Goal: Find contact information: Find contact information

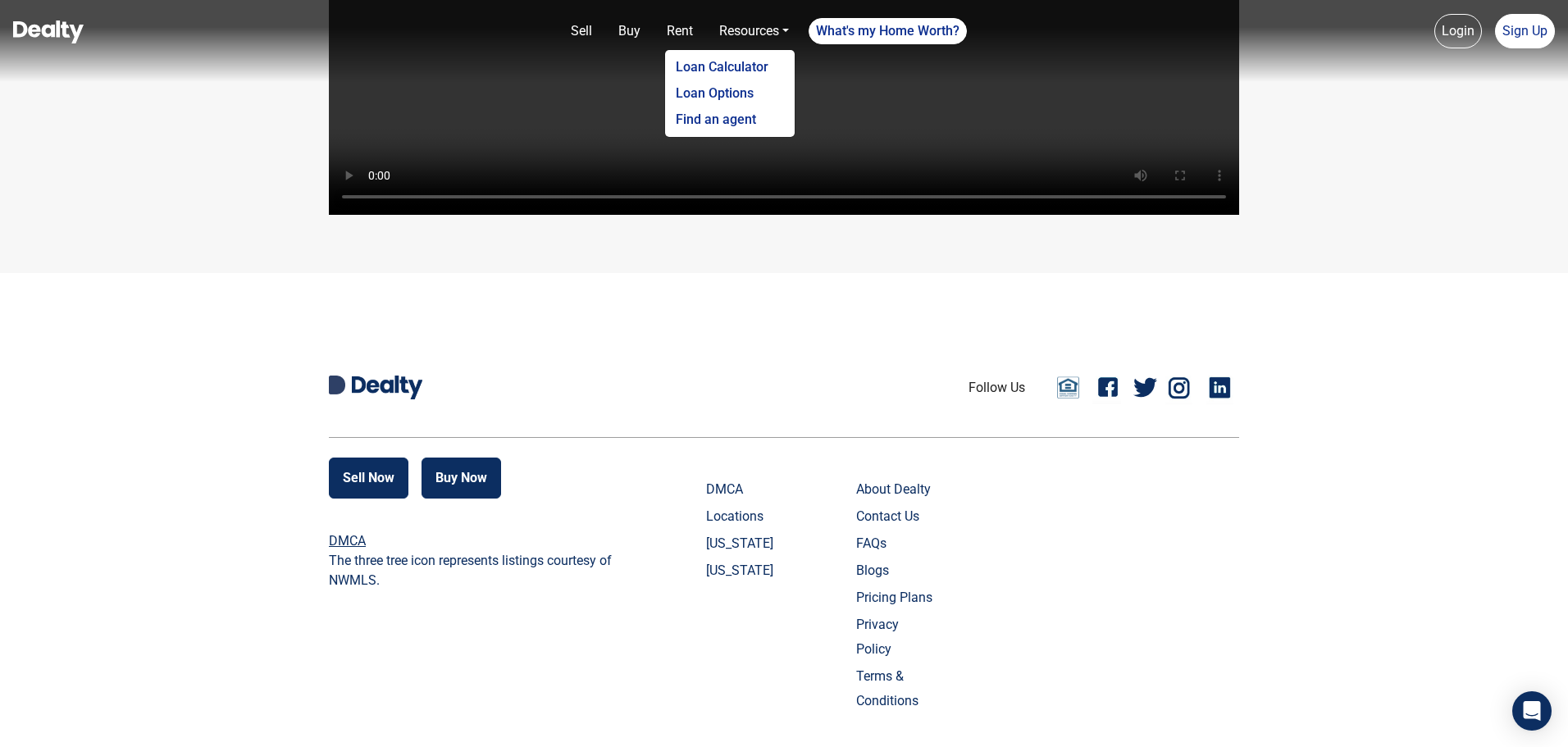
scroll to position [3902, 0]
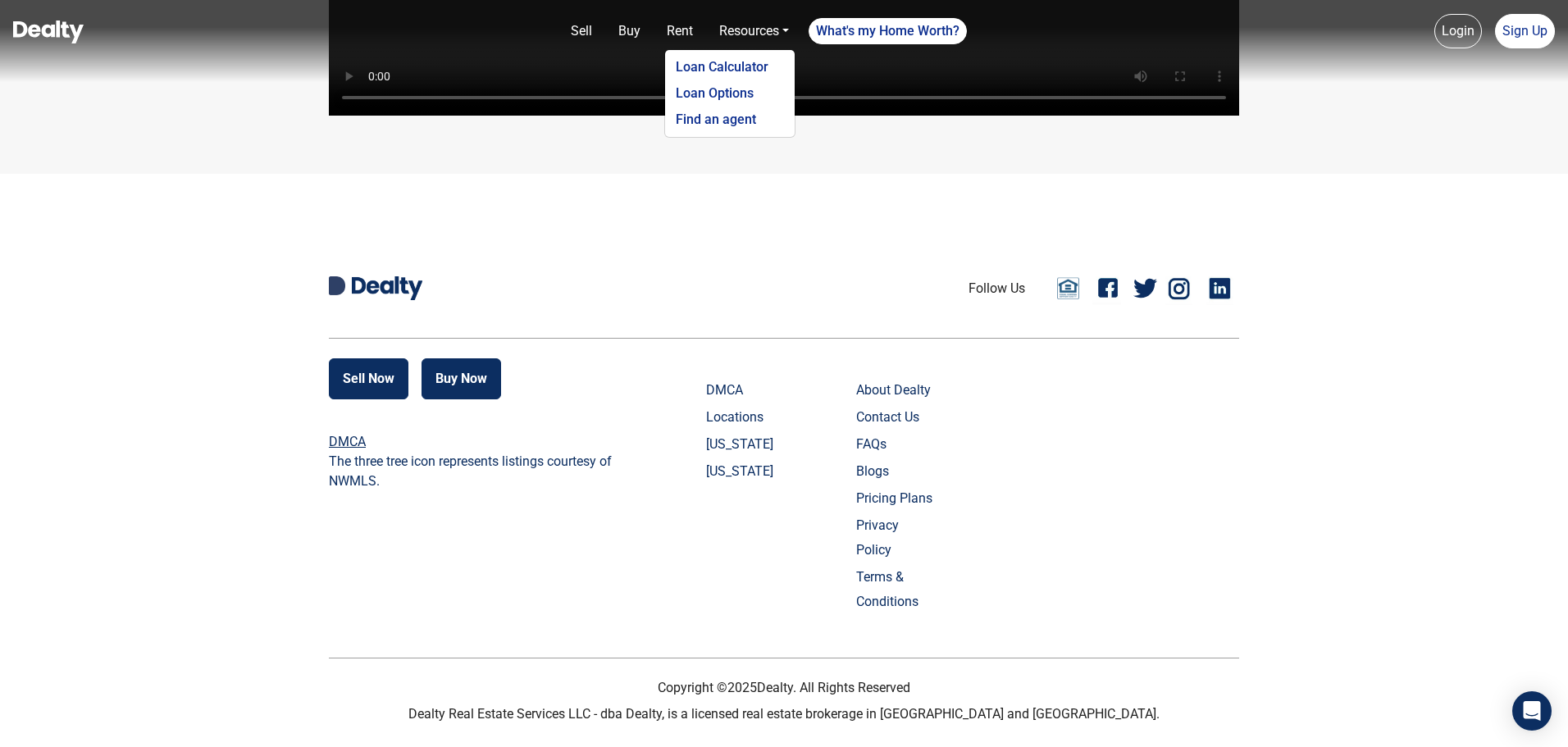
click at [876, 430] on link "Contact Us" at bounding box center [897, 417] width 81 height 25
click at [895, 430] on link "Contact Us" at bounding box center [897, 417] width 81 height 25
click at [894, 430] on link "Contact Us" at bounding box center [897, 417] width 81 height 25
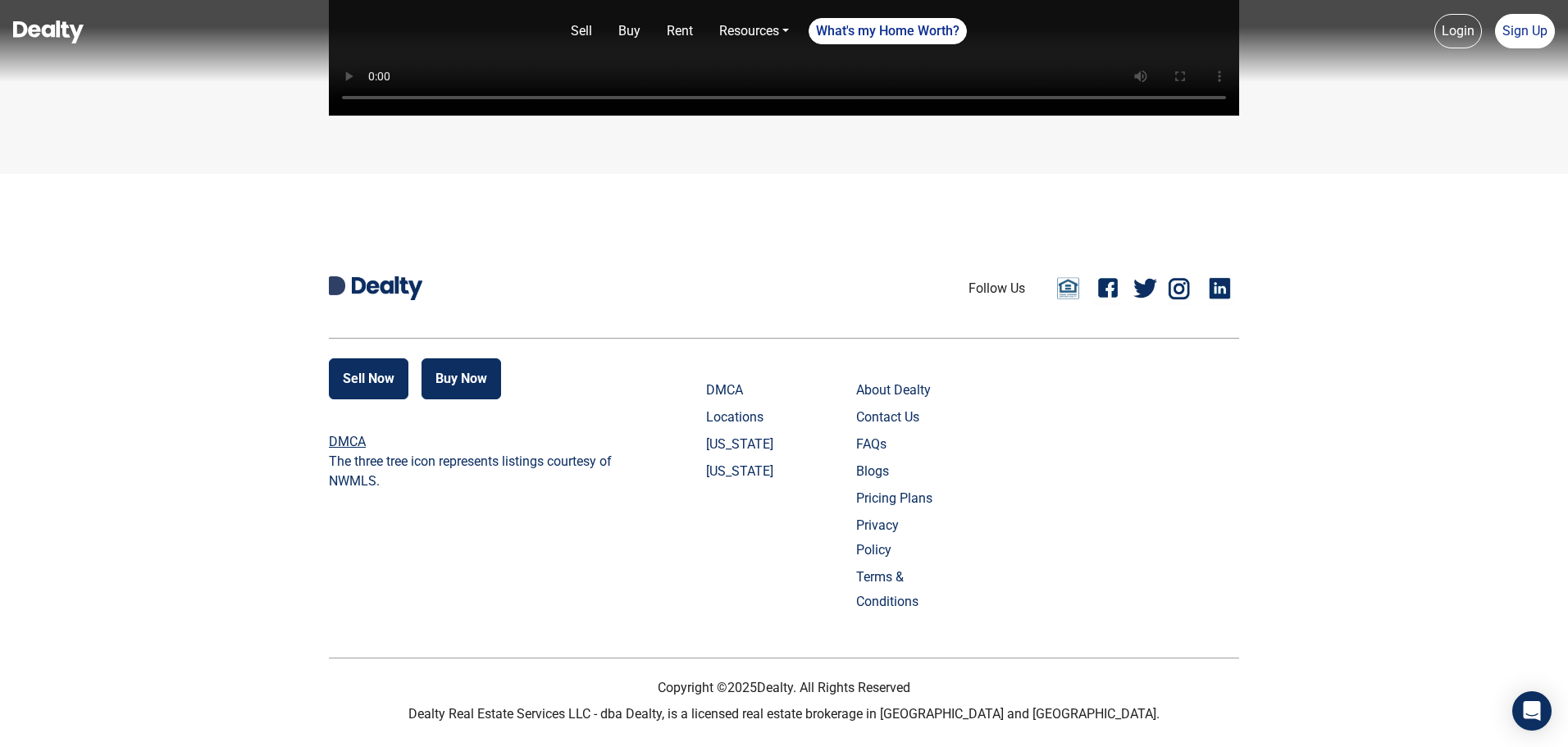
click at [748, 483] on link "[US_STATE]" at bounding box center [746, 471] width 81 height 25
click at [746, 484] on link "[US_STATE]" at bounding box center [746, 471] width 81 height 25
click at [893, 511] on link "Pricing Plans" at bounding box center [897, 499] width 81 height 25
click at [891, 555] on link "Privacy Policy" at bounding box center [897, 537] width 81 height 49
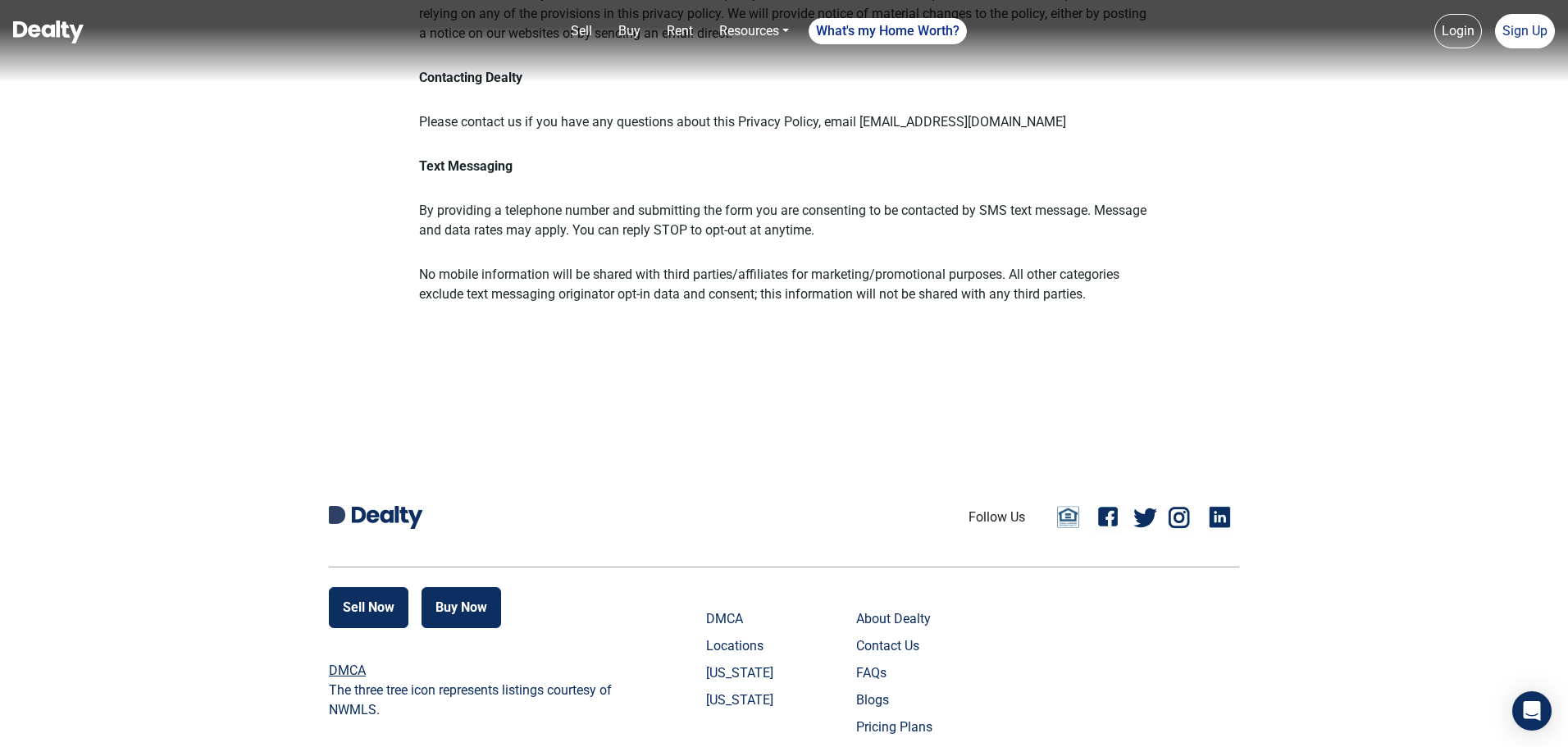
scroll to position [2172, 0]
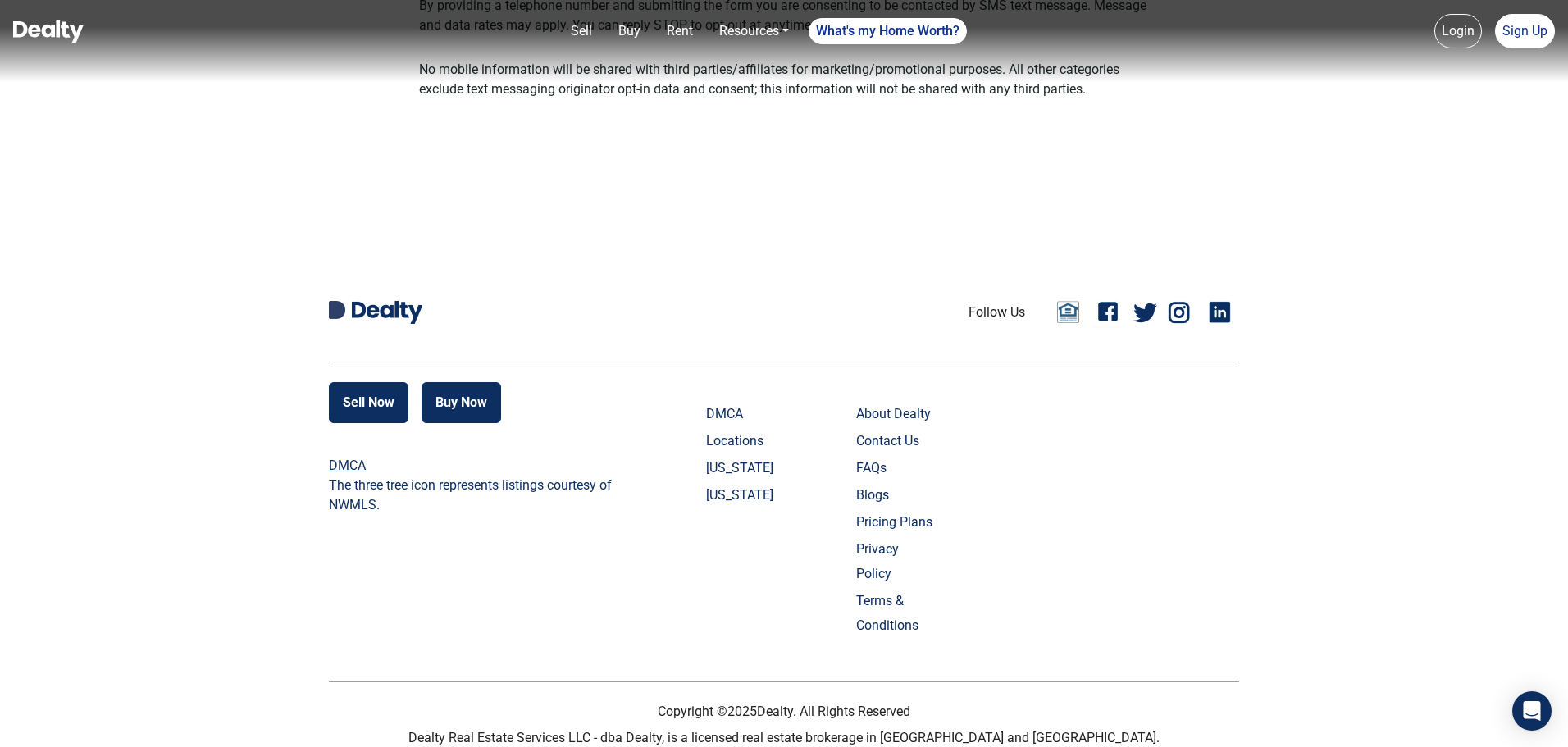
click at [872, 443] on link "Contact Us" at bounding box center [897, 441] width 81 height 25
